Goal: Task Accomplishment & Management: Manage account settings

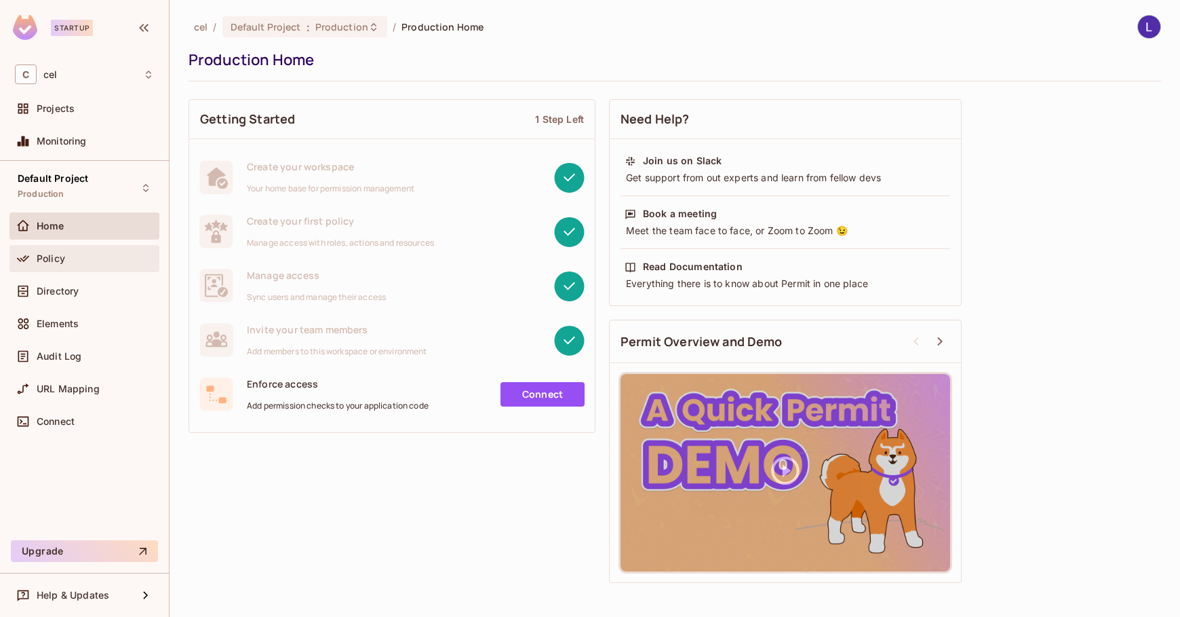
click at [107, 260] on div "Policy" at bounding box center [95, 258] width 117 height 11
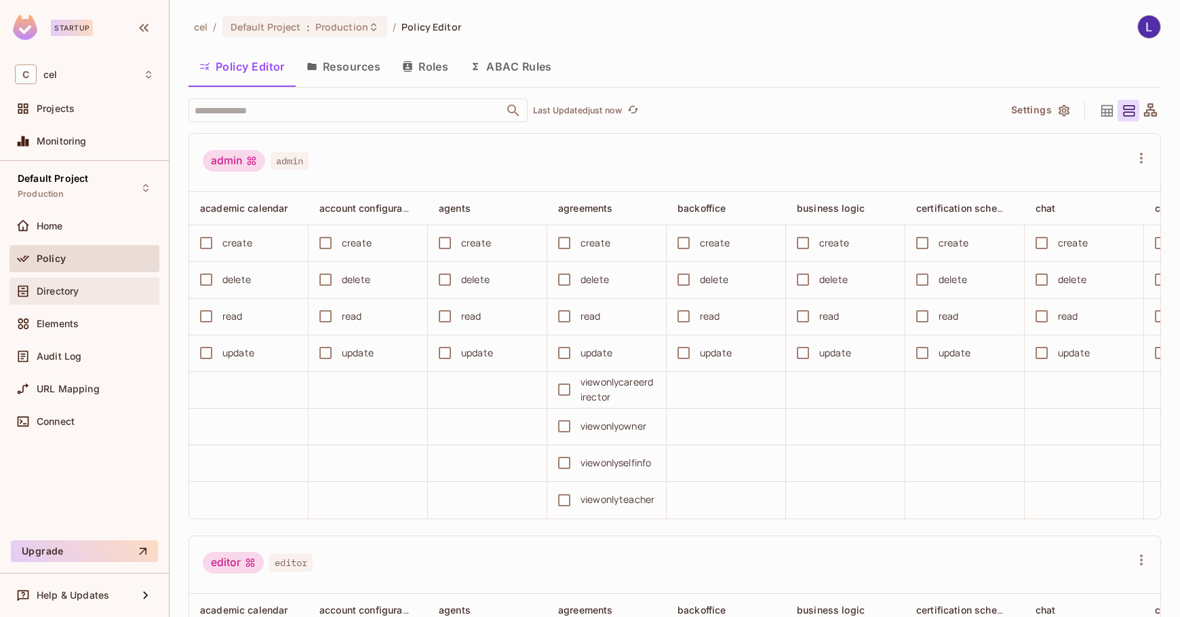
click at [90, 294] on div "Directory" at bounding box center [95, 291] width 117 height 11
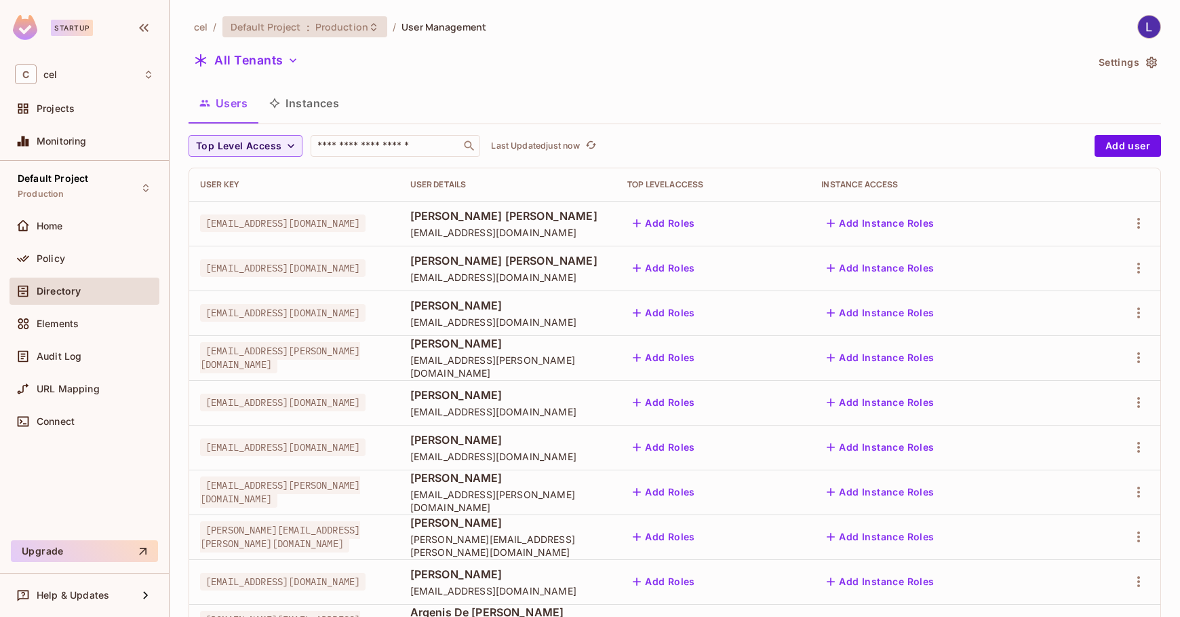
click at [347, 22] on span "Production" at bounding box center [341, 26] width 53 height 13
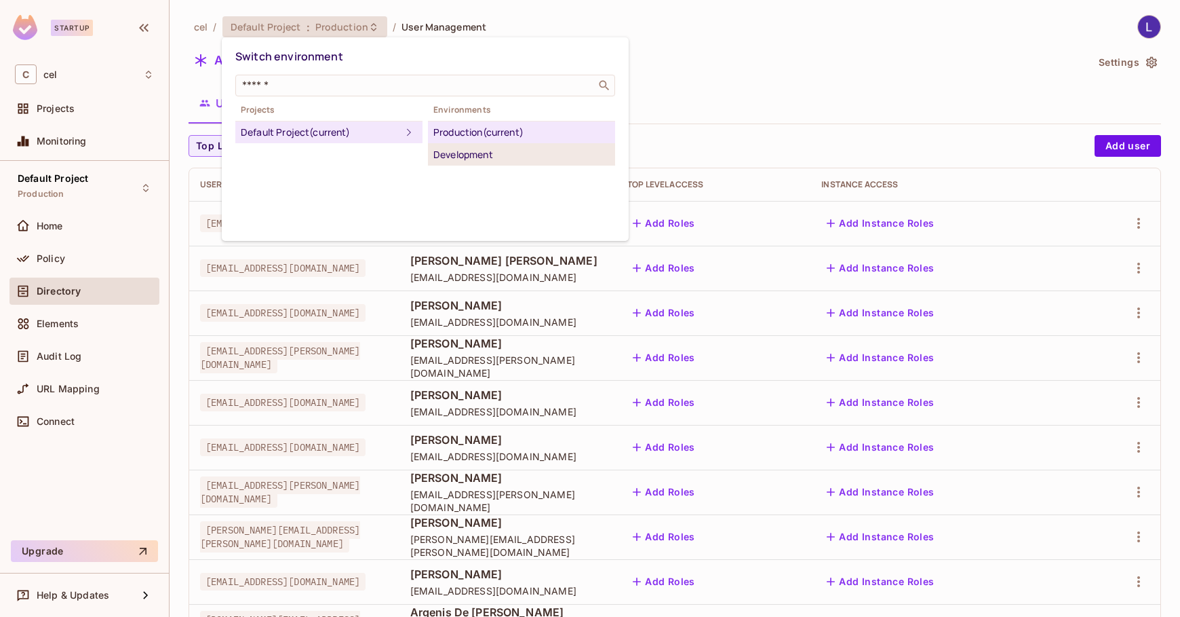
click at [444, 153] on div "Development" at bounding box center [521, 155] width 176 height 16
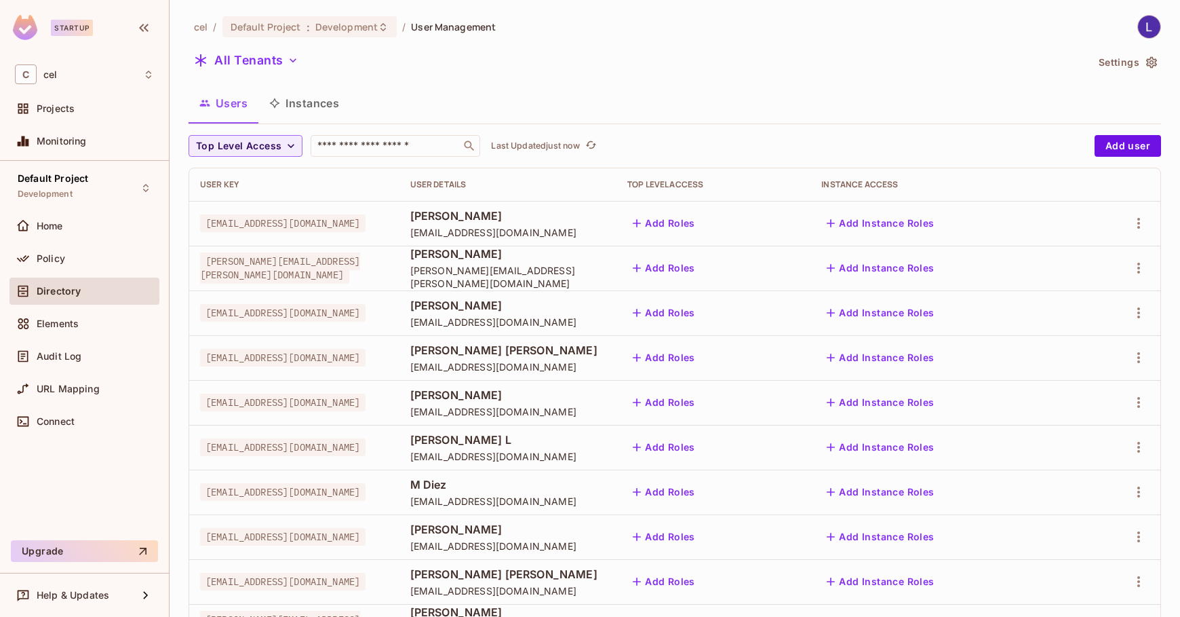
click at [444, 153] on div "​" at bounding box center [396, 146] width 170 height 22
type input "**********"
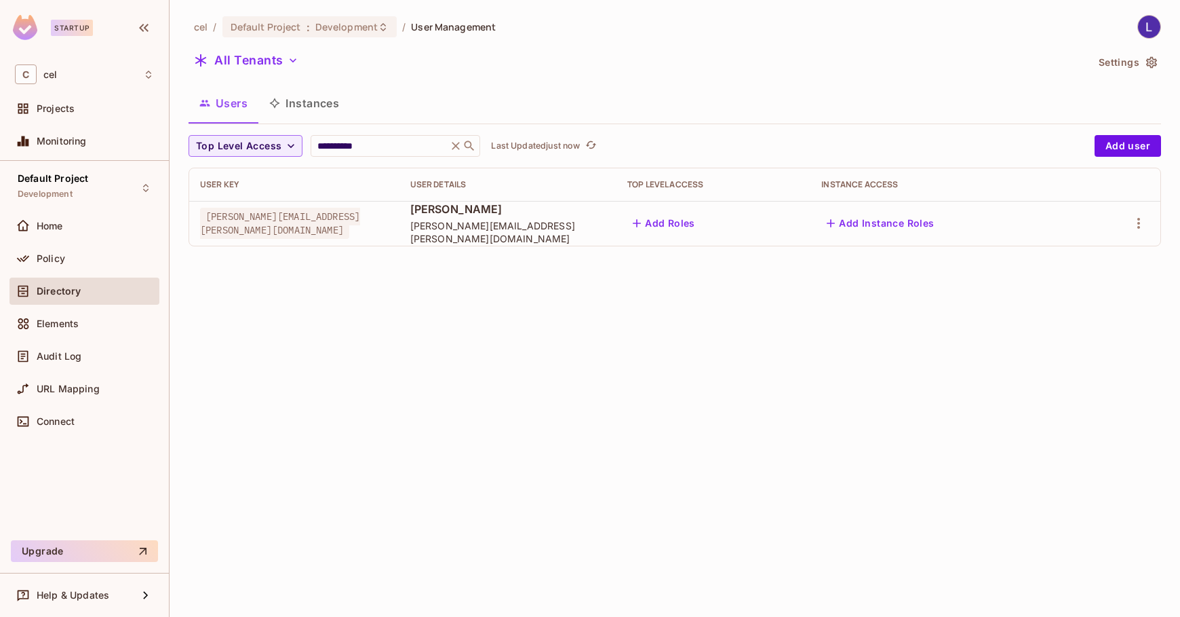
click at [1151, 225] on td at bounding box center [1119, 223] width 83 height 45
click at [1146, 225] on icon "button" at bounding box center [1139, 223] width 16 height 16
click at [1121, 308] on li "Edit Attributes" at bounding box center [1077, 314] width 126 height 30
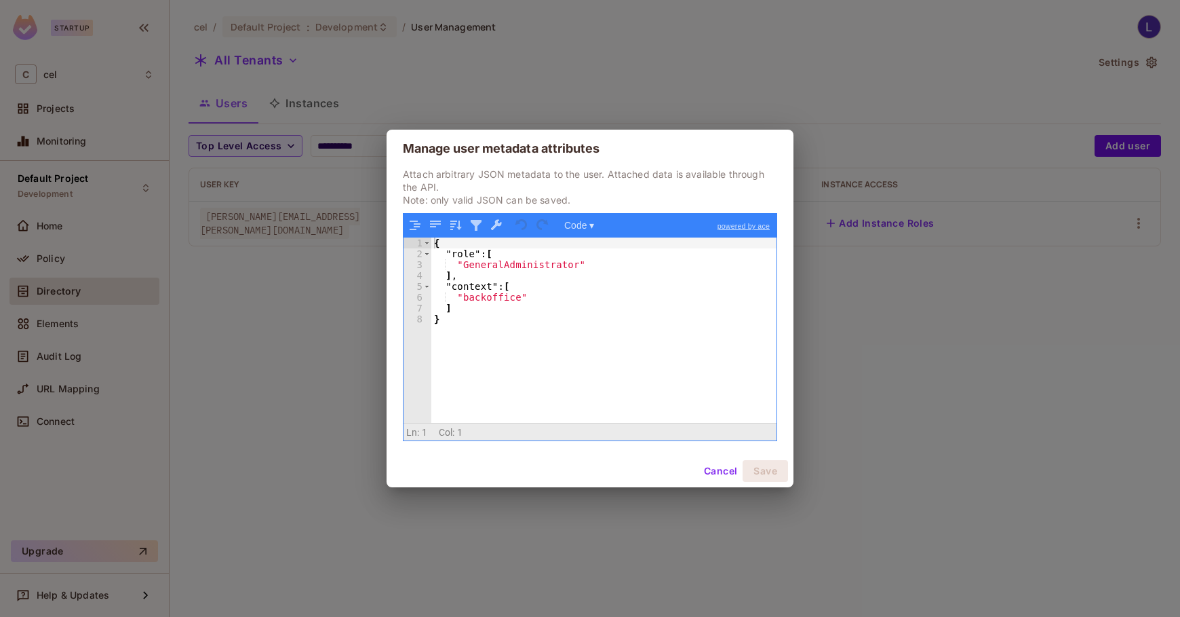
drag, startPoint x: 571, startPoint y: 368, endPoint x: 322, endPoint y: 252, distance: 275.0
click at [361, 261] on div "Manage user metadata attributes Attach arbitrary JSON metadata to the user. Att…" at bounding box center [590, 308] width 1180 height 617
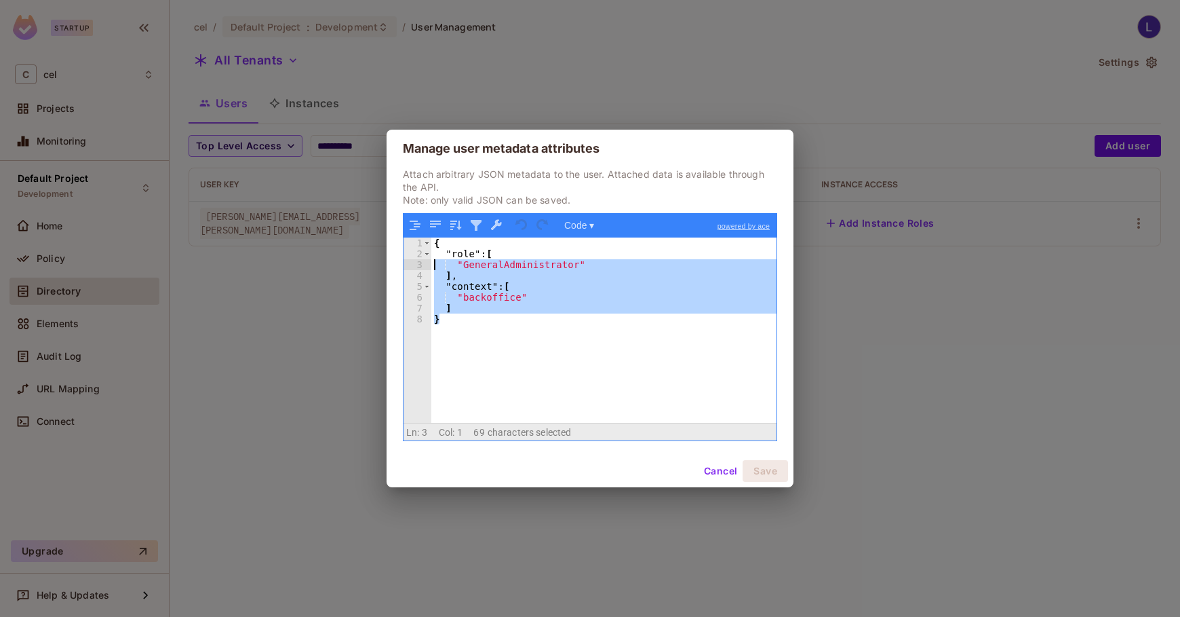
click at [585, 348] on div "{ "role" : [ "GeneralAdministrator" ] , "context" : [ "backoffice" ] }" at bounding box center [603, 329] width 345 height 185
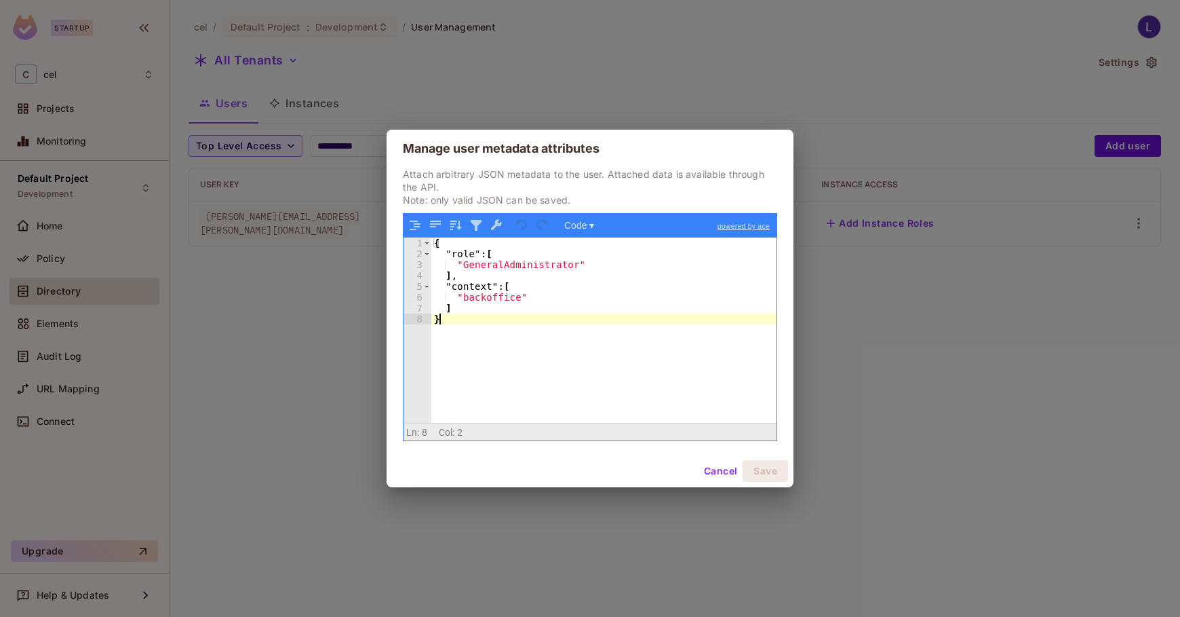
drag, startPoint x: 478, startPoint y: 309, endPoint x: 366, endPoint y: 212, distance: 148.1
click at [368, 214] on div "Manage user metadata attributes Attach arbitrary JSON metadata to the user. Att…" at bounding box center [590, 308] width 1180 height 617
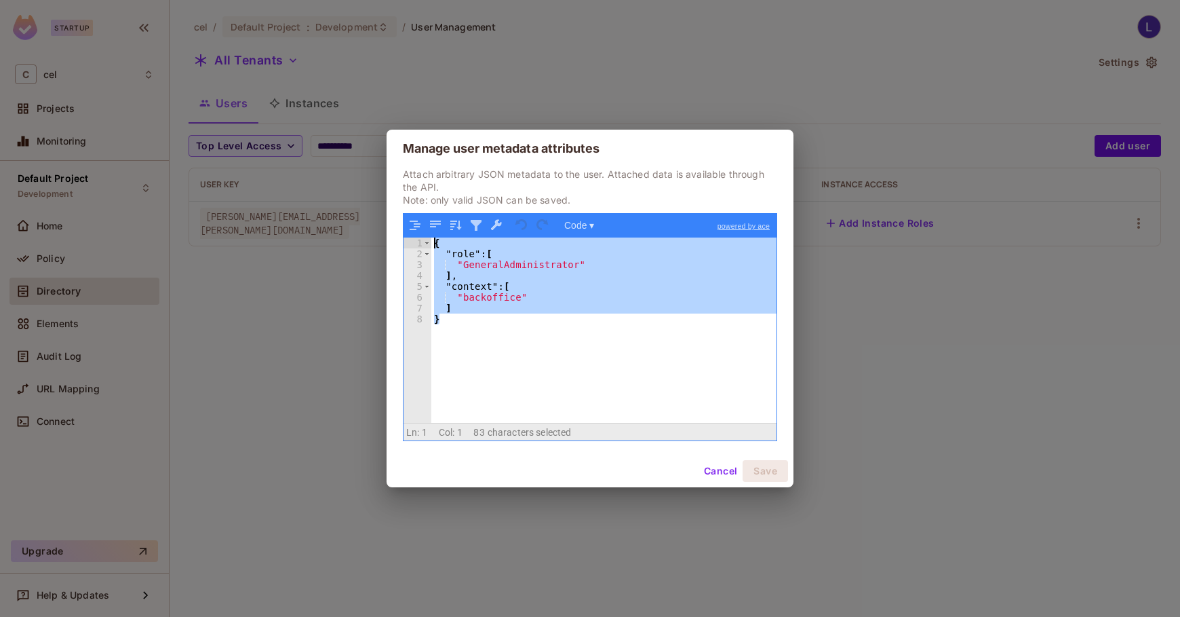
click at [478, 302] on div "{ "role" : [ "GeneralAdministrator" ] , "context" : [ "backoffice" ] }" at bounding box center [603, 329] width 345 height 185
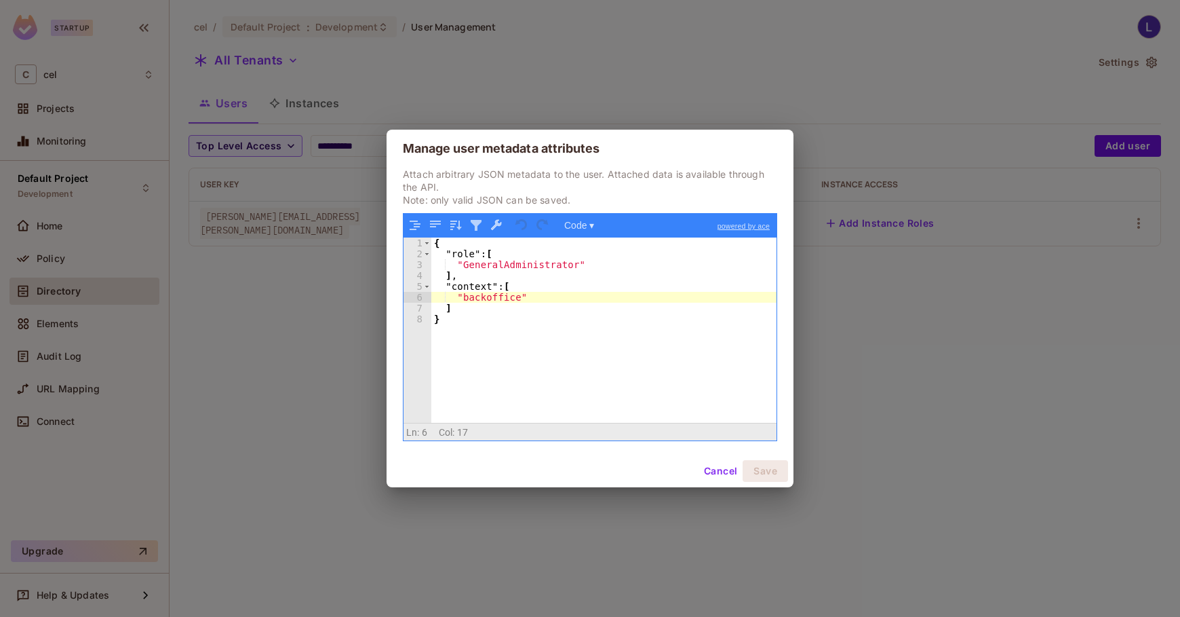
click at [571, 299] on div "{ "role" : [ "GeneralAdministrator" ] , "context" : [ "backoffice" ] }" at bounding box center [603, 340] width 345 height 207
click at [550, 302] on div "{ "role" : [ "GeneralAdministrator" ] , "context" : [ "backoffice" ] }" at bounding box center [603, 340] width 345 height 207
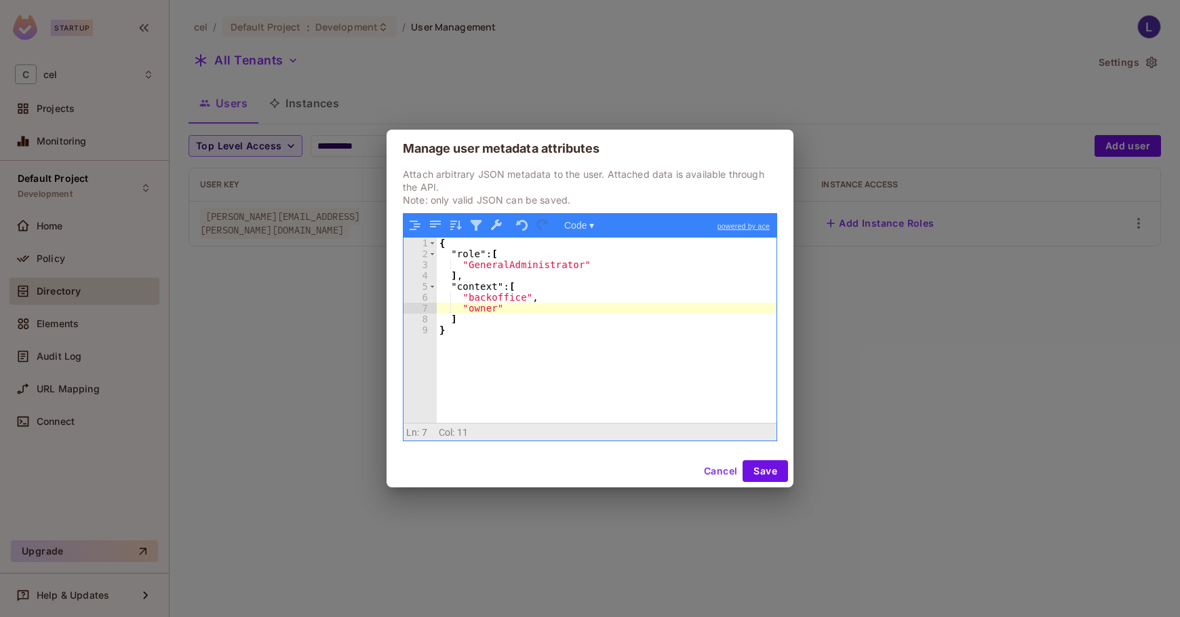
click at [765, 455] on div "Cancel Save" at bounding box center [590, 471] width 407 height 33
click at [771, 470] on button "Save" at bounding box center [765, 471] width 45 height 22
